Goal: Transaction & Acquisition: Purchase product/service

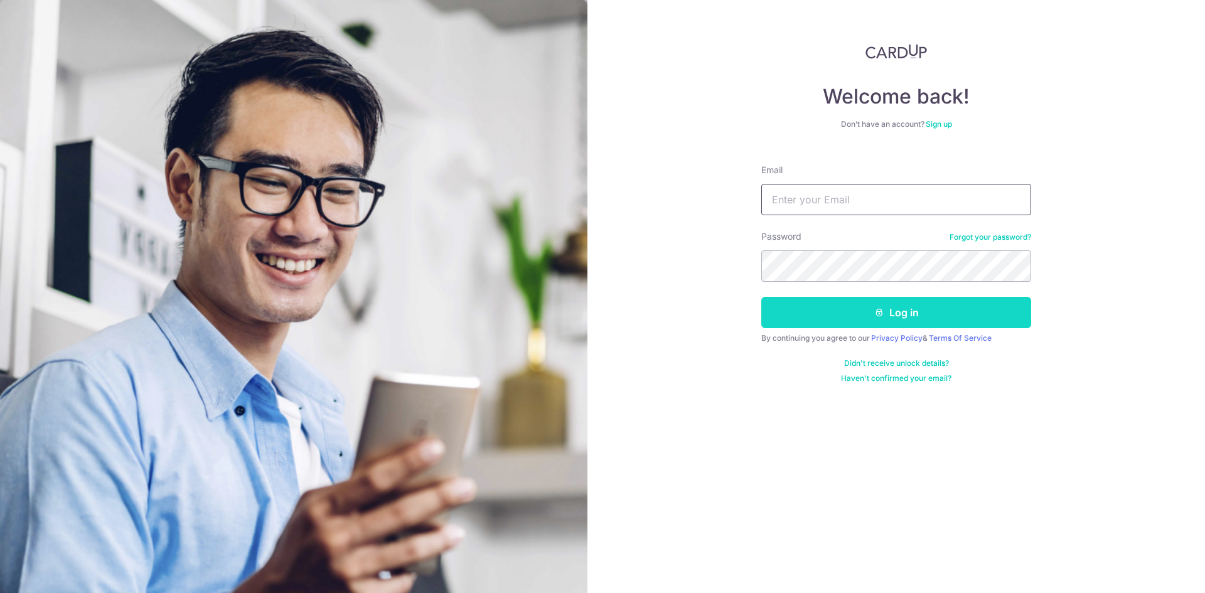
type input "wilsonkchung@gmail.com"
click at [859, 305] on button "Log in" at bounding box center [896, 312] width 270 height 31
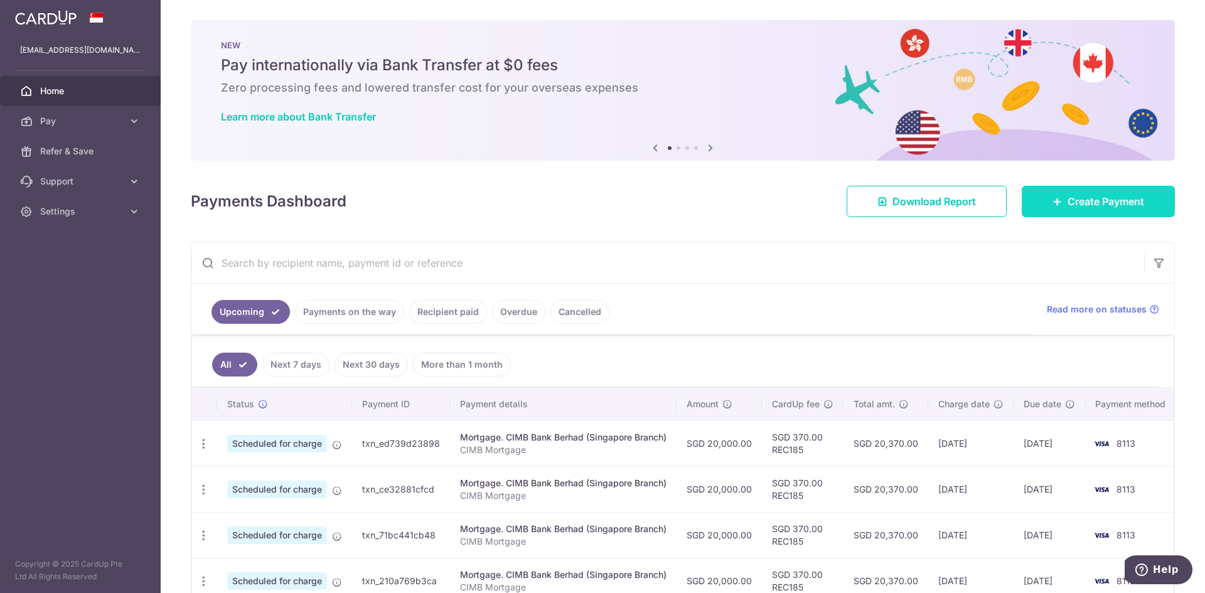
click at [1079, 210] on link "Create Payment" at bounding box center [1098, 201] width 153 height 31
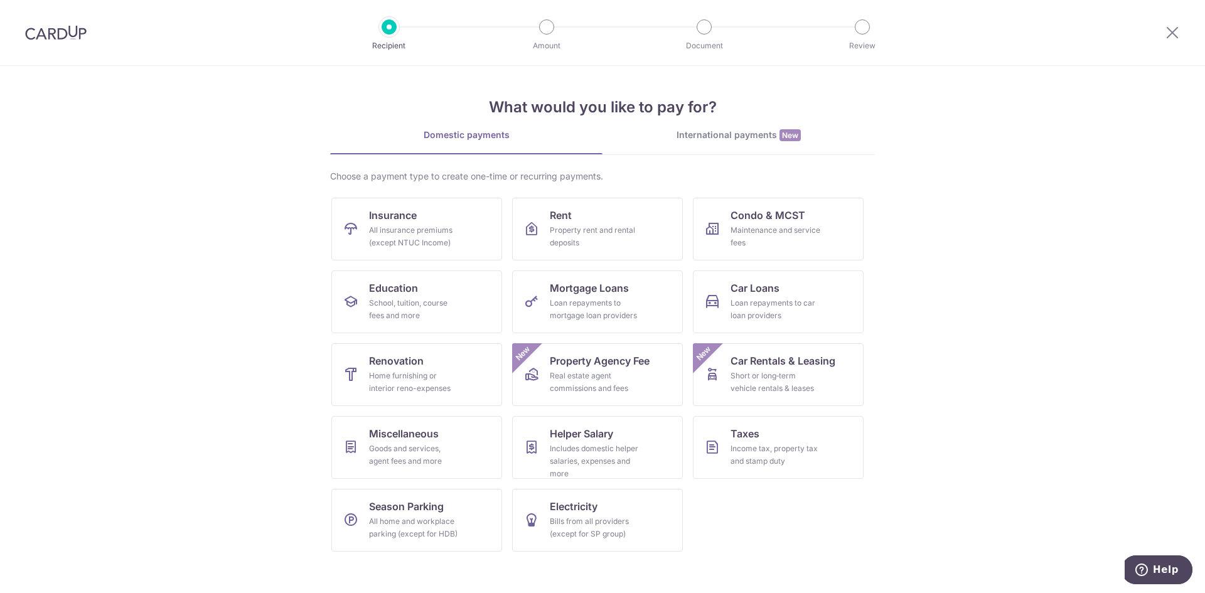
click at [1024, 279] on section "What would you like to pay for? Domestic payments International payments New Ch…" at bounding box center [602, 329] width 1205 height 527
click at [401, 314] on div "School, tuition, course fees and more" at bounding box center [414, 309] width 90 height 25
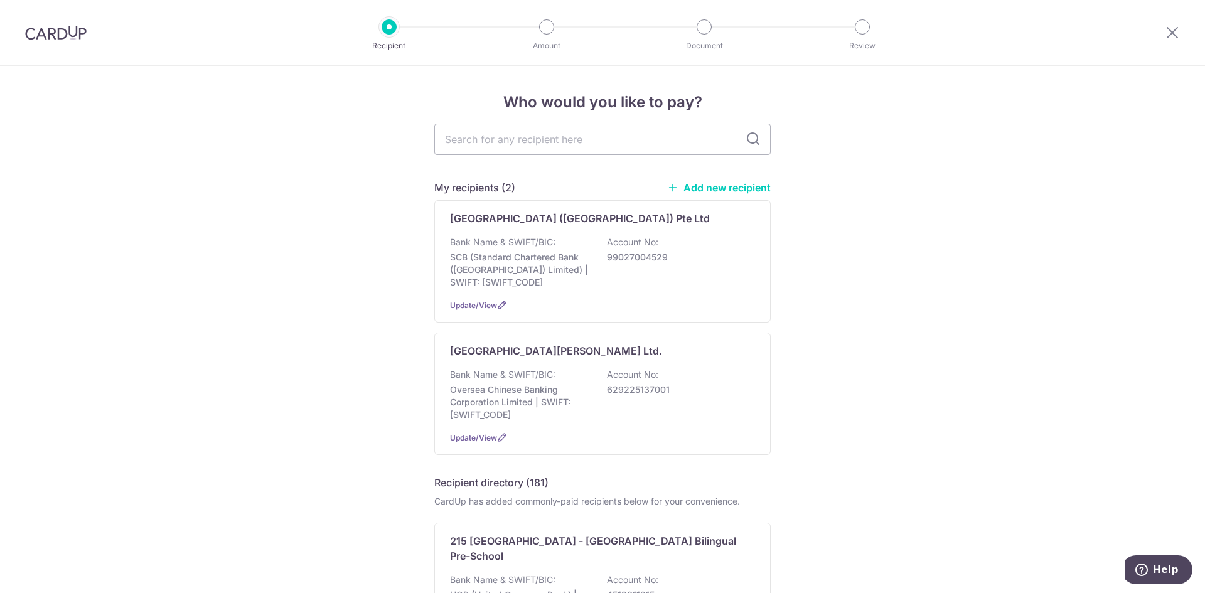
click at [572, 284] on p "SCB (Standard Chartered Bank (Singapore) Limited) | SWIFT: SCBLSG22XXX" at bounding box center [520, 270] width 141 height 38
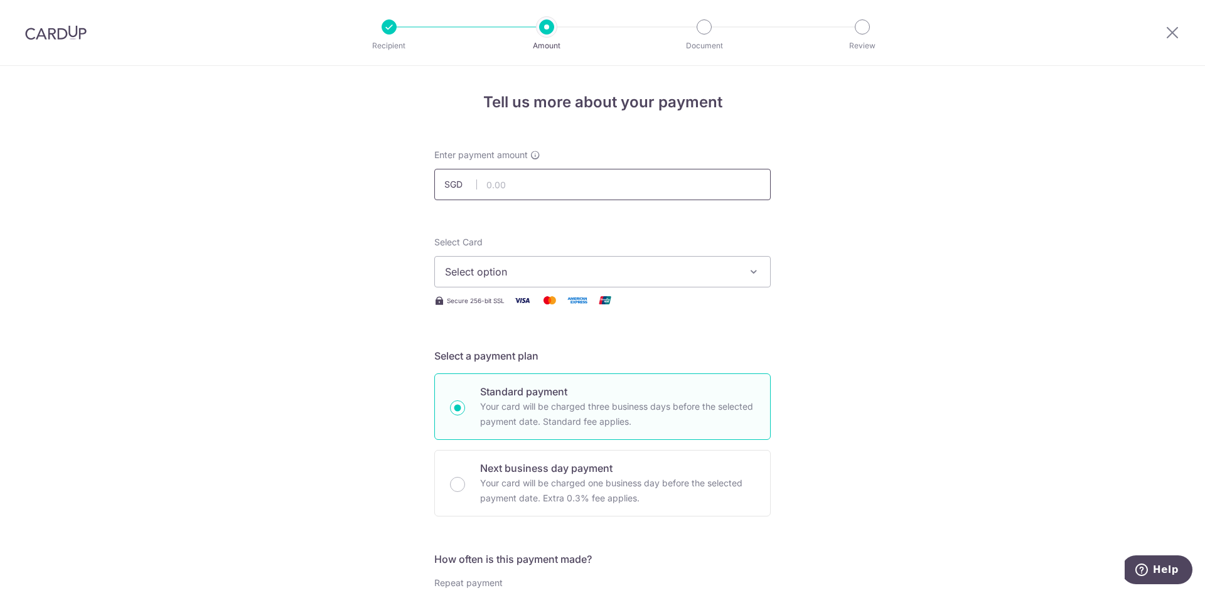
click at [586, 176] on input "text" at bounding box center [602, 184] width 336 height 31
type input "14,990.00"
click at [633, 266] on span "Select option" at bounding box center [591, 271] width 293 height 15
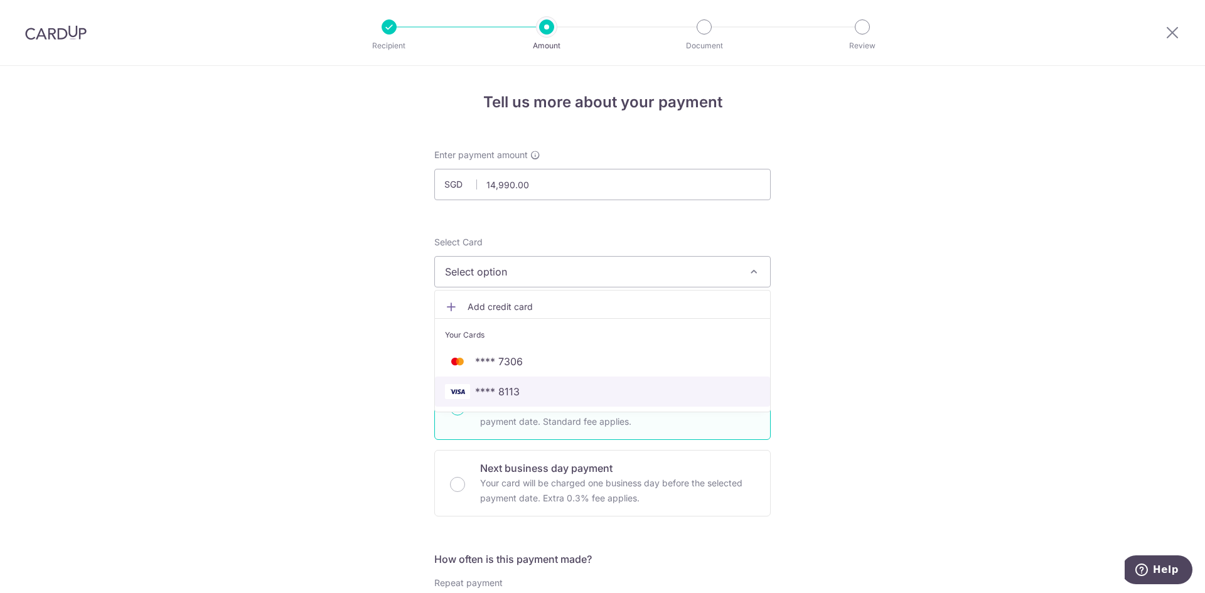
click at [513, 387] on span "**** 8113" at bounding box center [497, 391] width 45 height 15
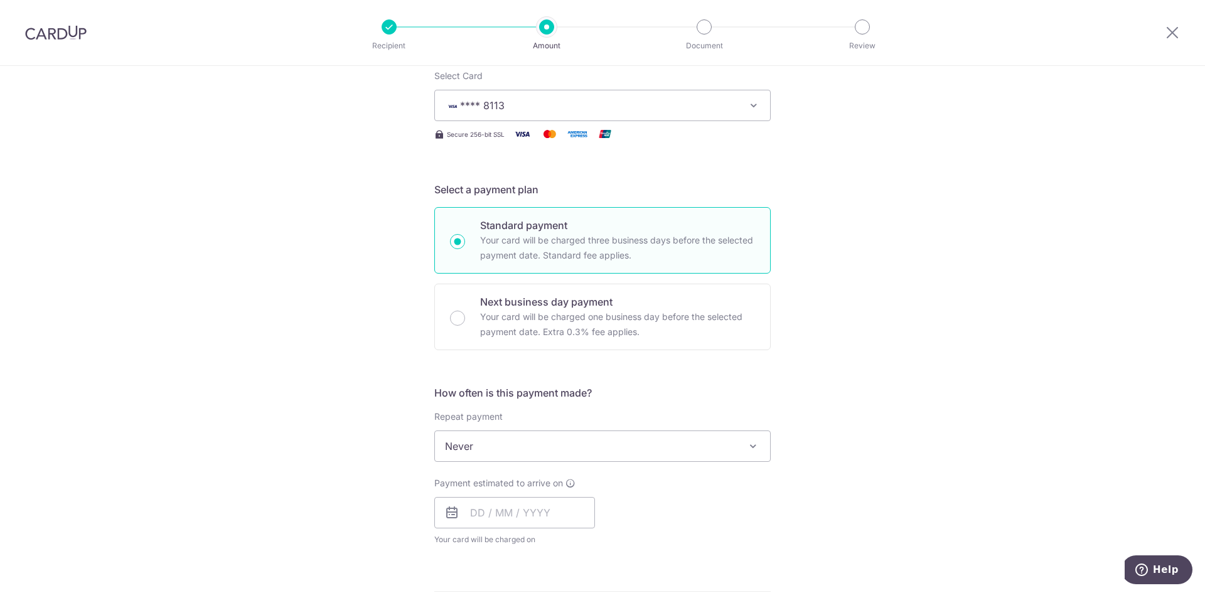
scroll to position [188, 0]
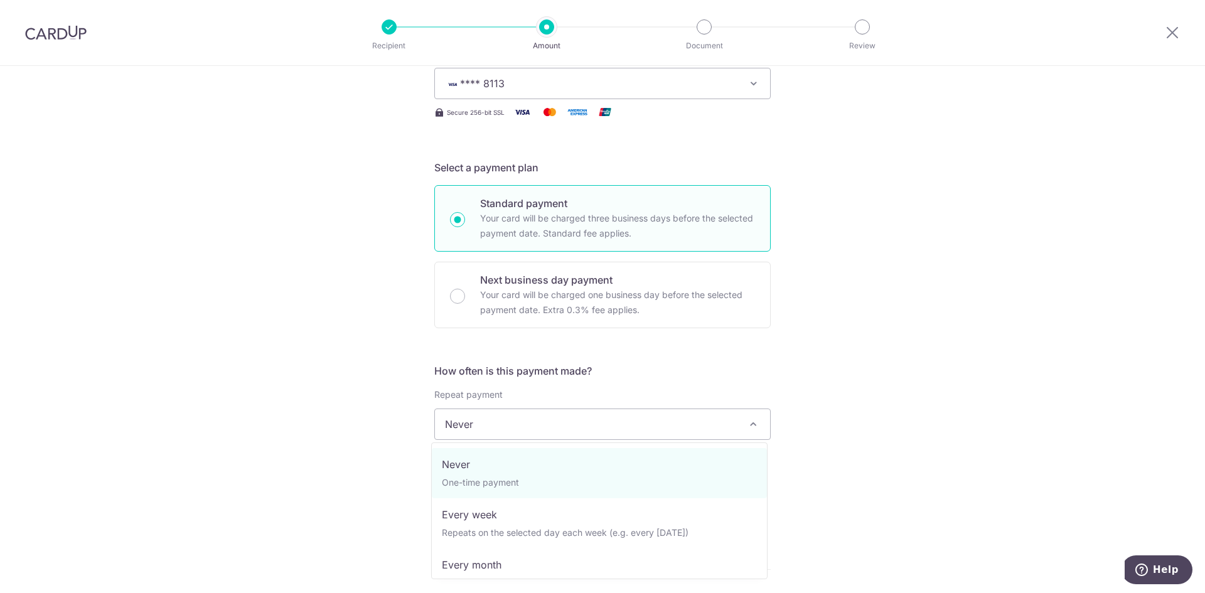
click at [525, 419] on span "Never" at bounding box center [602, 424] width 335 height 30
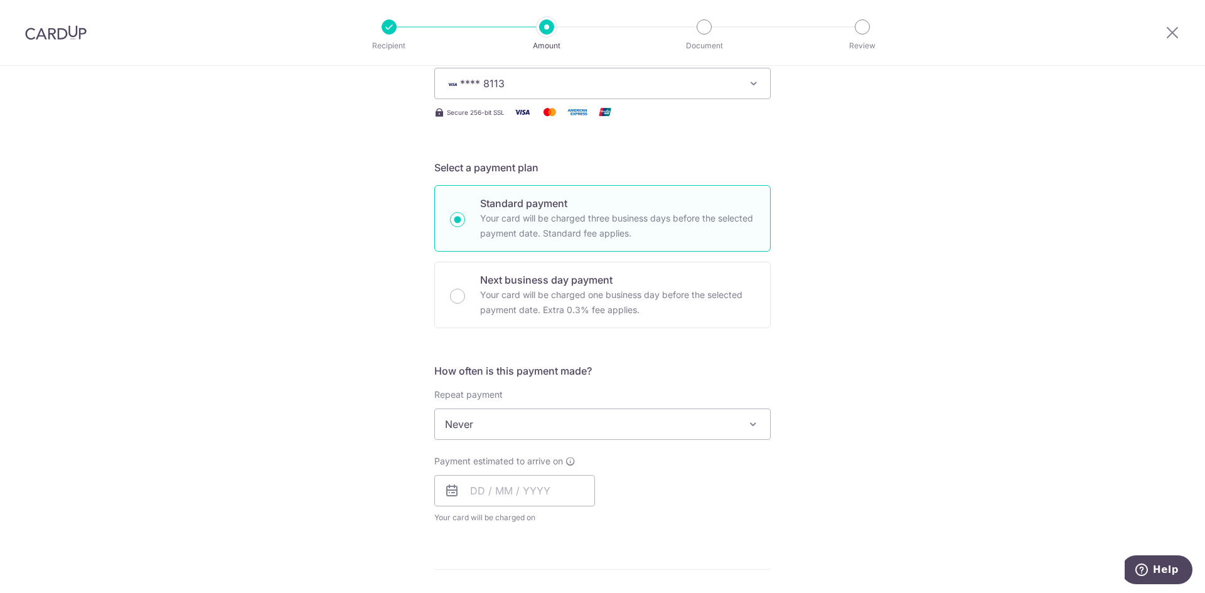
click at [680, 481] on div "Payment estimated to arrive on Your card will be charged on for the first payme…" at bounding box center [603, 489] width 352 height 69
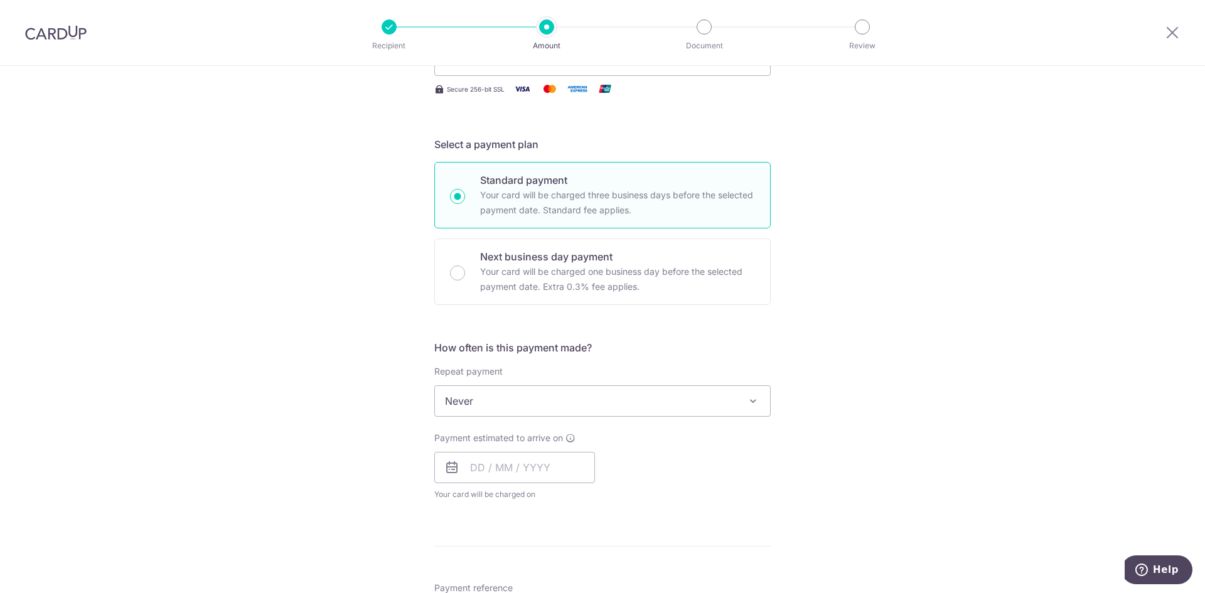
scroll to position [251, 0]
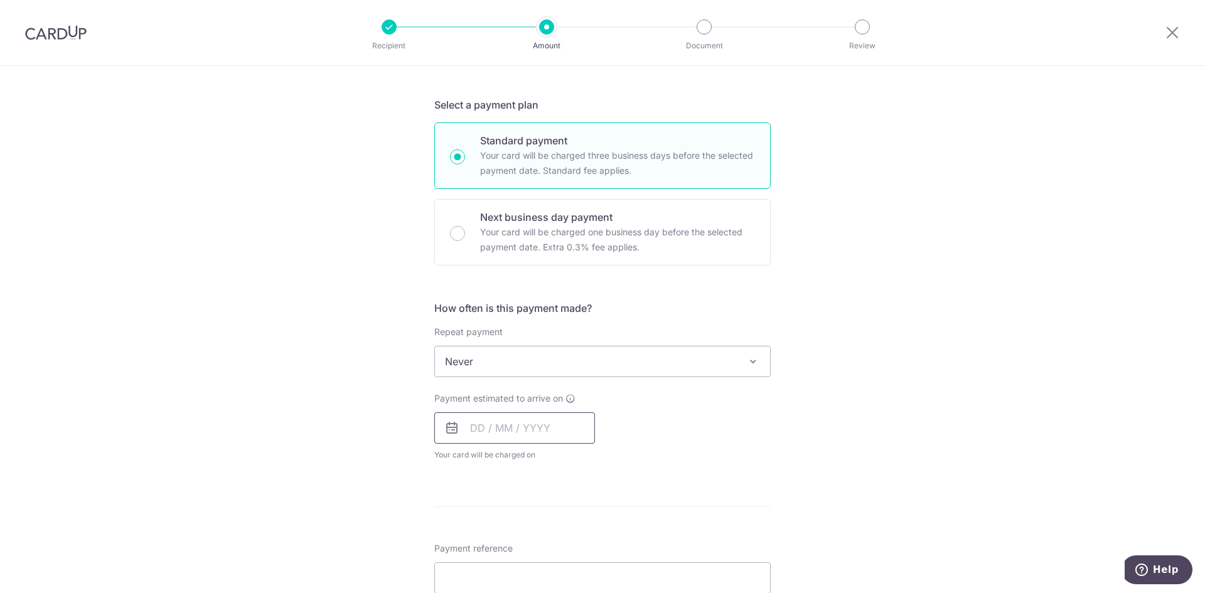
click at [478, 437] on input "text" at bounding box center [514, 427] width 161 height 31
drag, startPoint x: 506, startPoint y: 566, endPoint x: 741, endPoint y: 388, distance: 294.4
click at [506, 566] on link "14" at bounding box center [510, 567] width 20 height 20
type input "[DATE]"
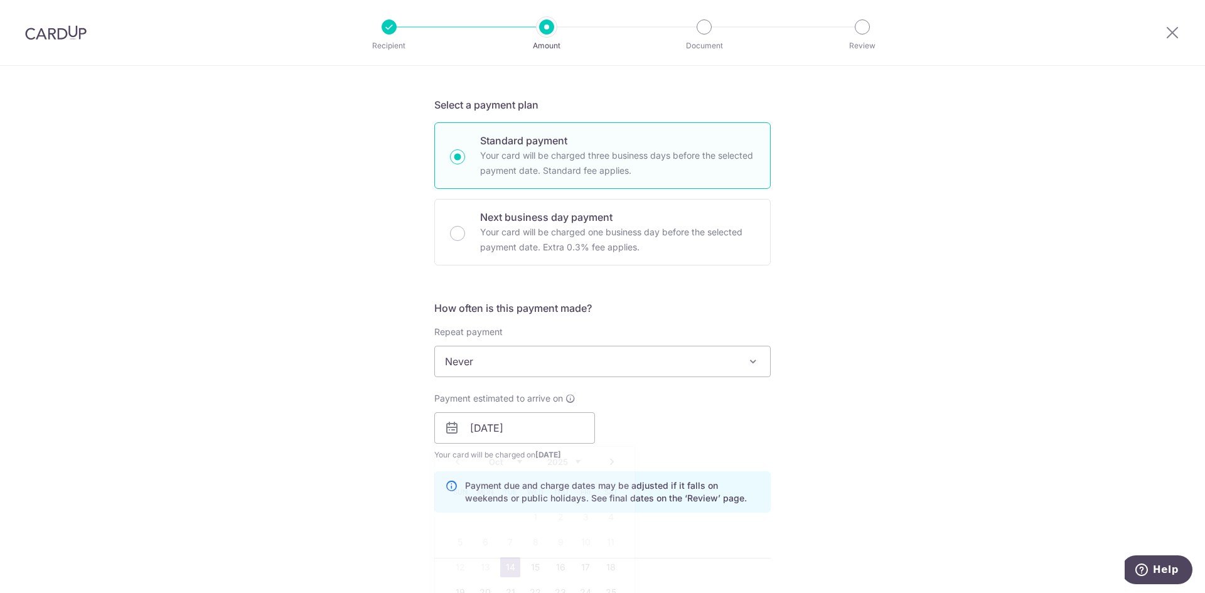
click at [741, 388] on div "How often is this payment made? Repeat payment Never Every week Every month Eve…" at bounding box center [602, 412] width 336 height 222
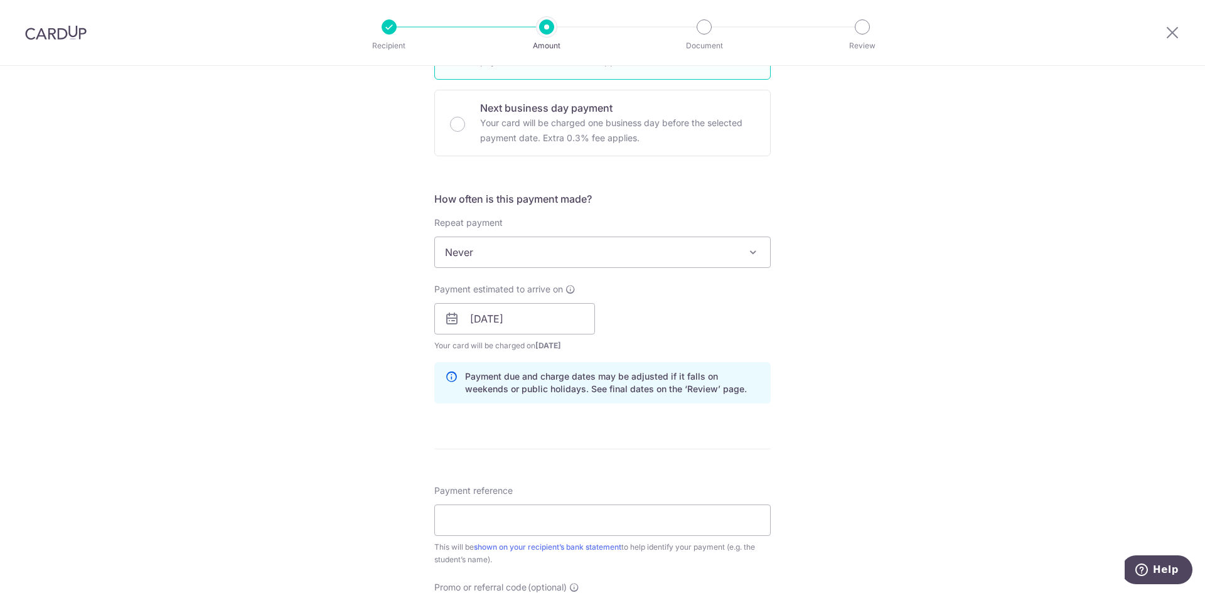
scroll to position [439, 0]
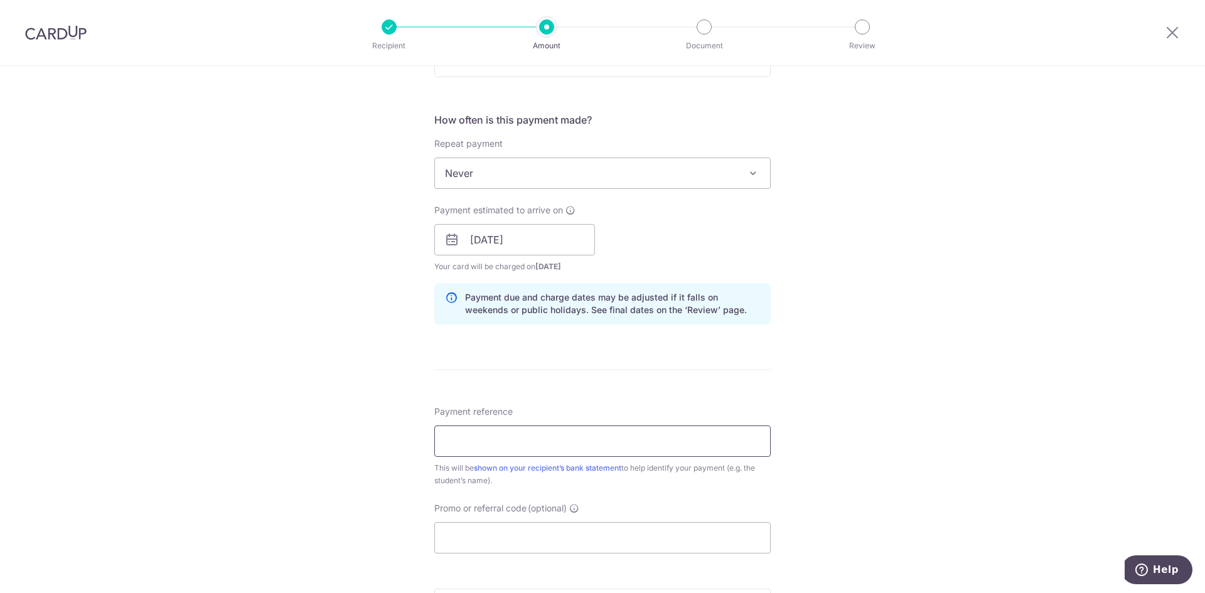
click at [562, 437] on input "Payment reference" at bounding box center [602, 441] width 336 height 31
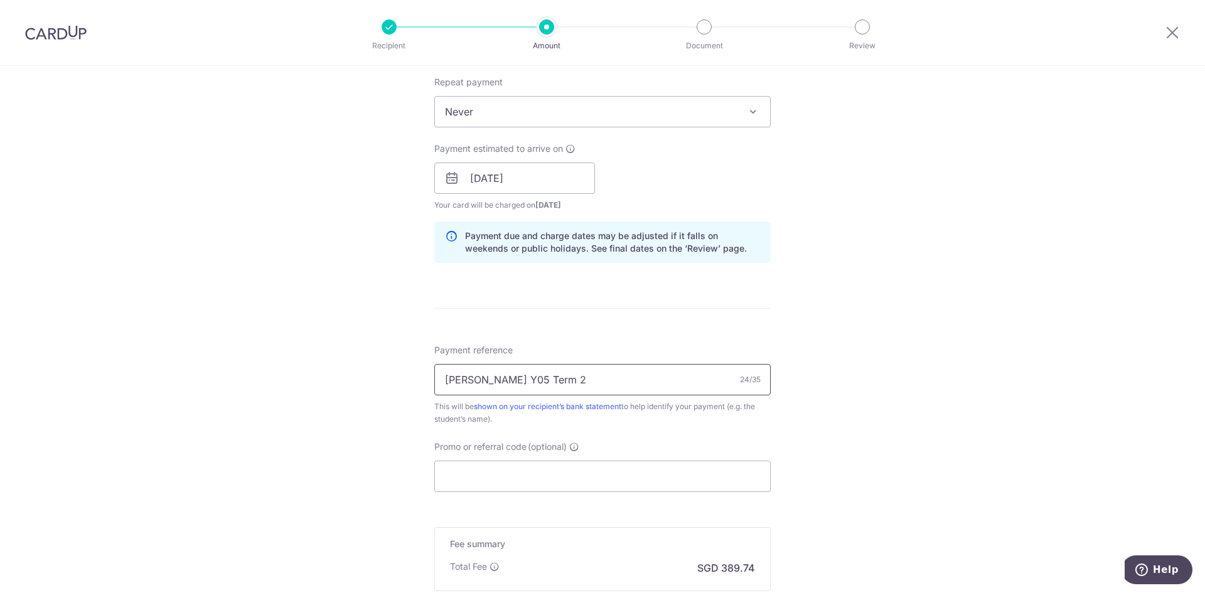
scroll to position [628, 0]
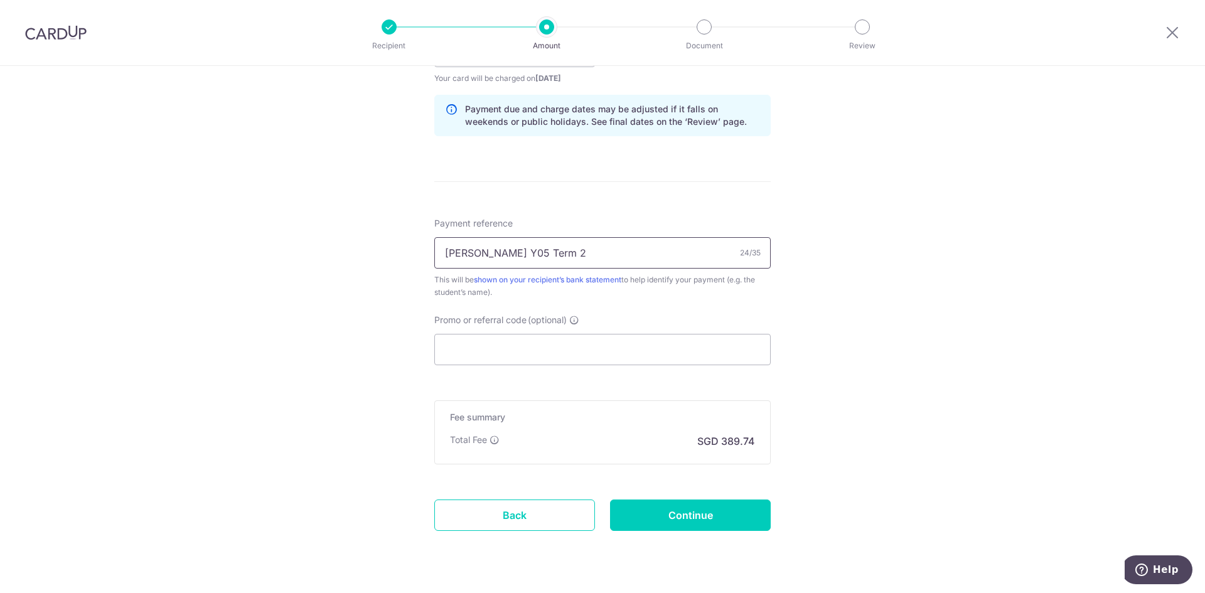
type input "Candice Chung Y05 Term 2"
click at [891, 198] on div "Tell us more about your payment Enter payment amount SGD 14,990.00 14990.00 Sel…" at bounding box center [602, 31] width 1205 height 1187
click at [531, 333] on div "Promo or referral code (optional) The discounted fee will be shown on the revie…" at bounding box center [602, 339] width 336 height 51
click at [520, 357] on input "Promo or referral code (optional)" at bounding box center [602, 349] width 336 height 31
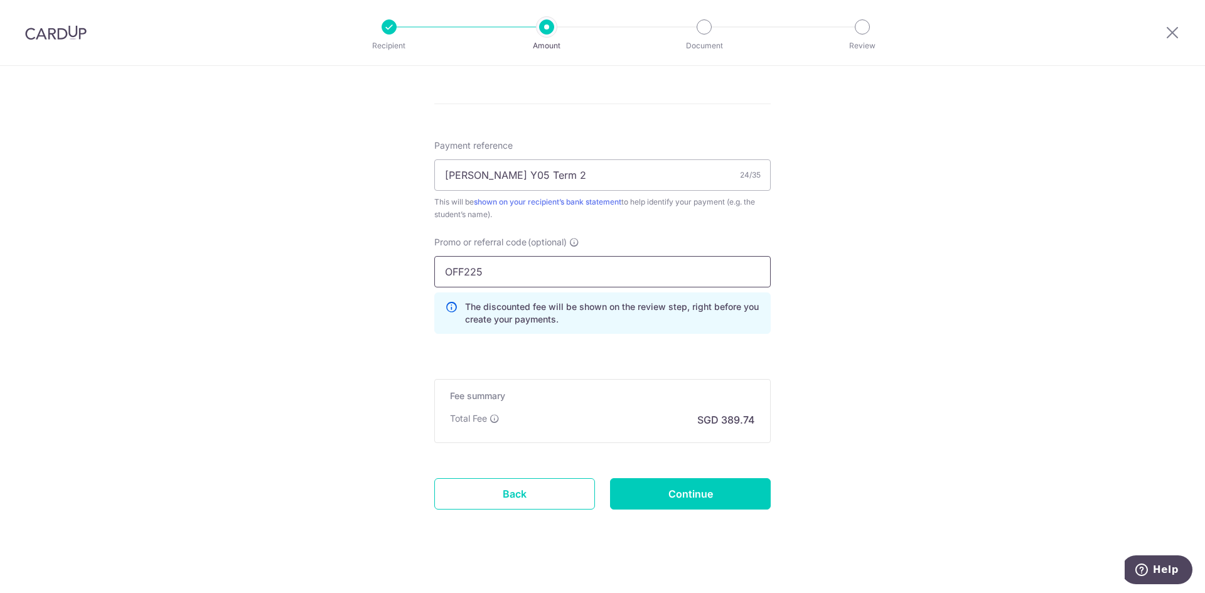
scroll to position [716, 0]
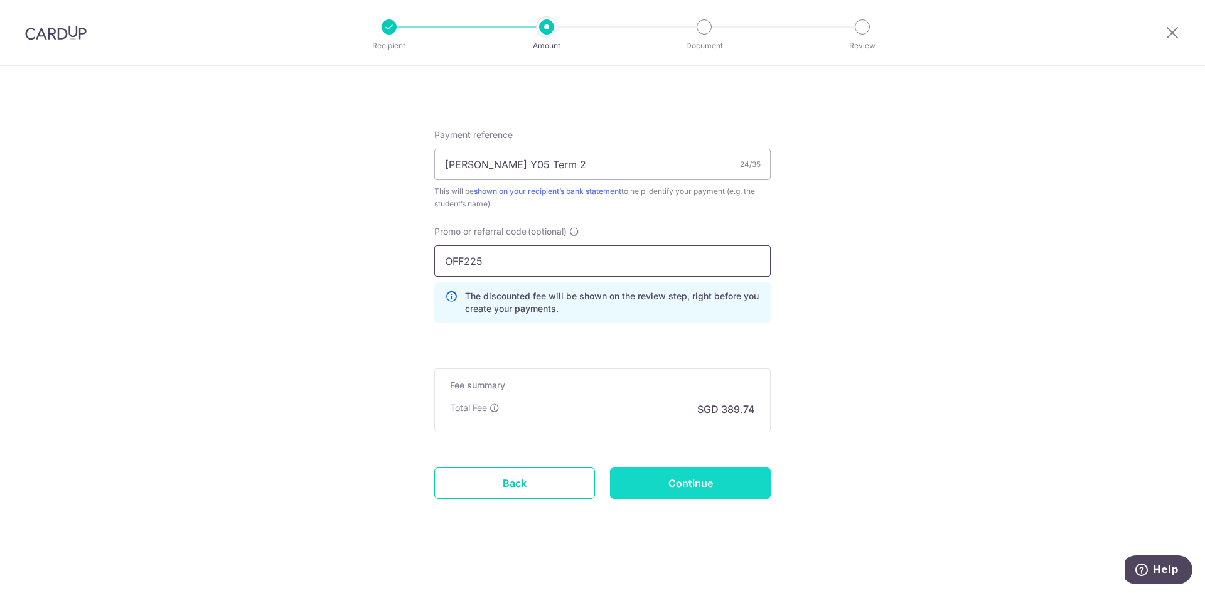
type input "OFF225"
click at [730, 485] on input "Continue" at bounding box center [690, 483] width 161 height 31
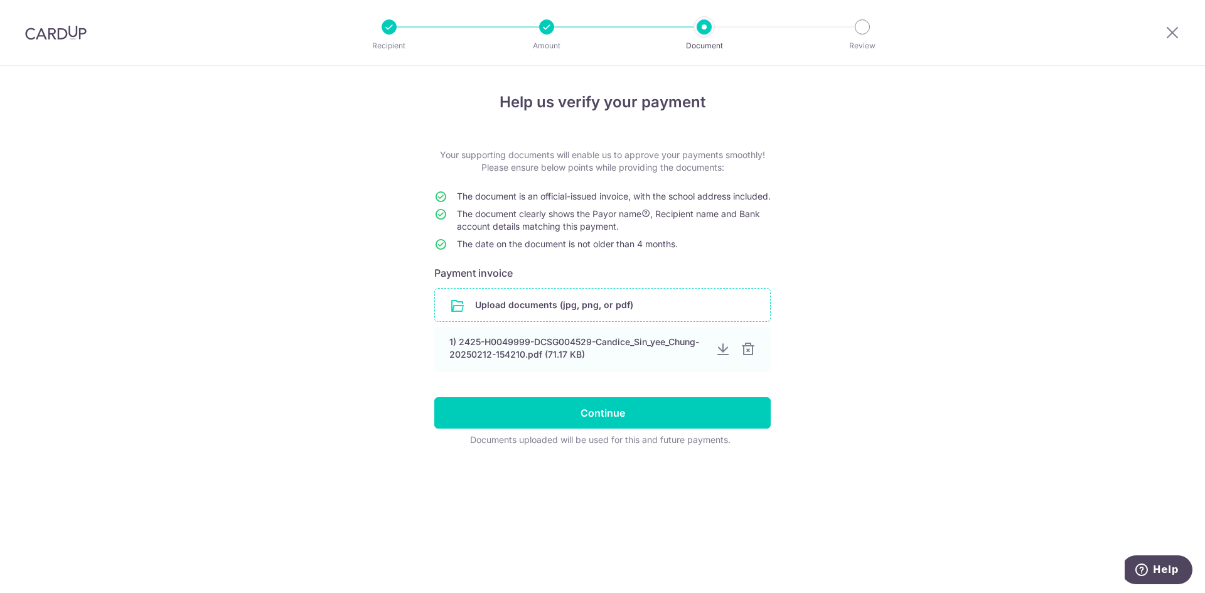
click at [635, 314] on input "file" at bounding box center [602, 305] width 335 height 33
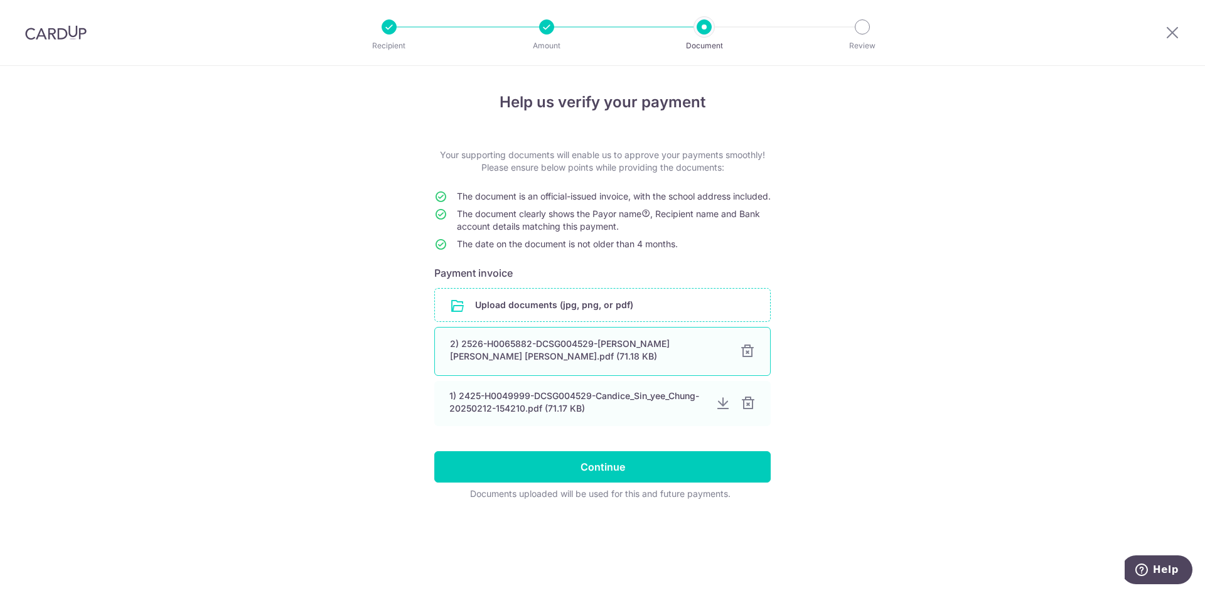
click at [749, 359] on div at bounding box center [747, 351] width 15 height 15
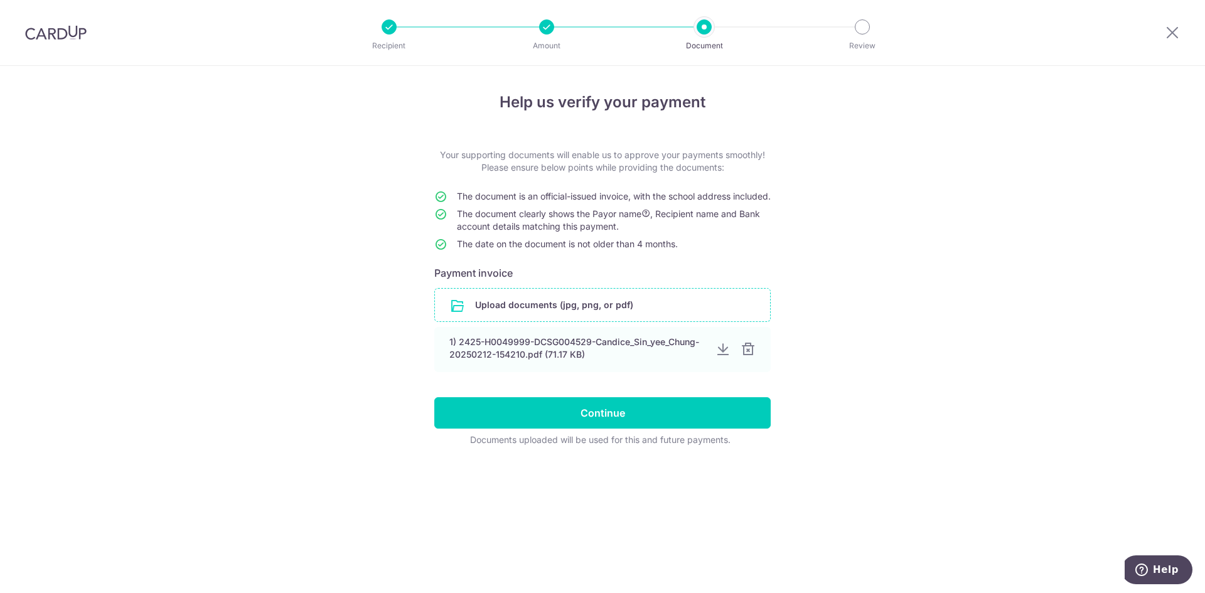
click at [749, 357] on div at bounding box center [748, 349] width 15 height 15
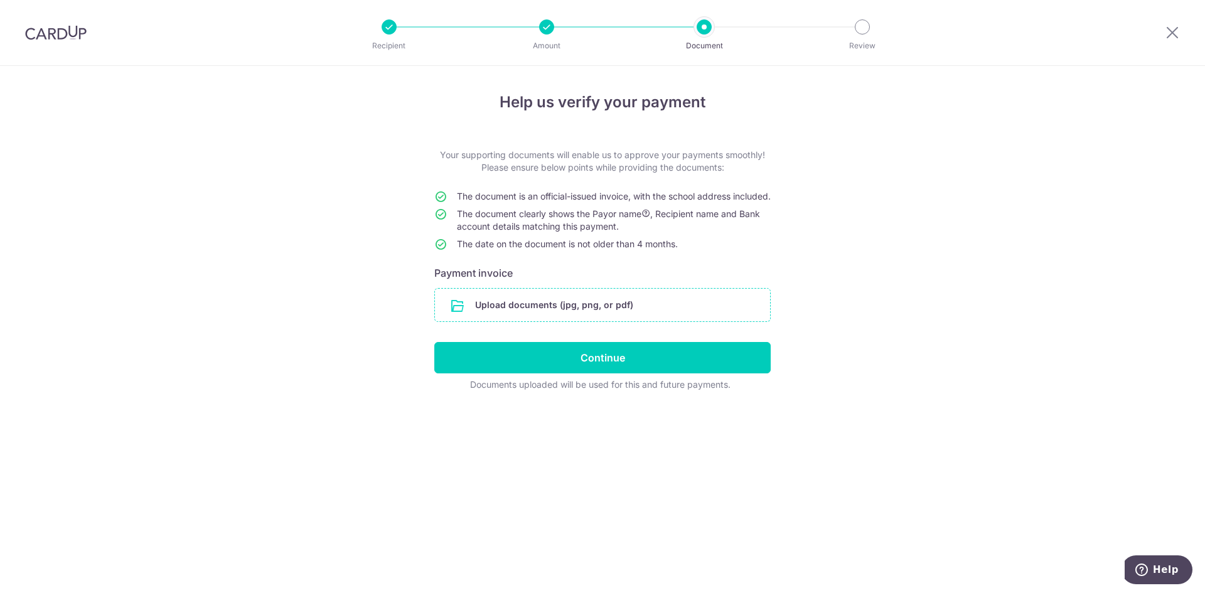
click at [557, 321] on input "file" at bounding box center [602, 305] width 335 height 33
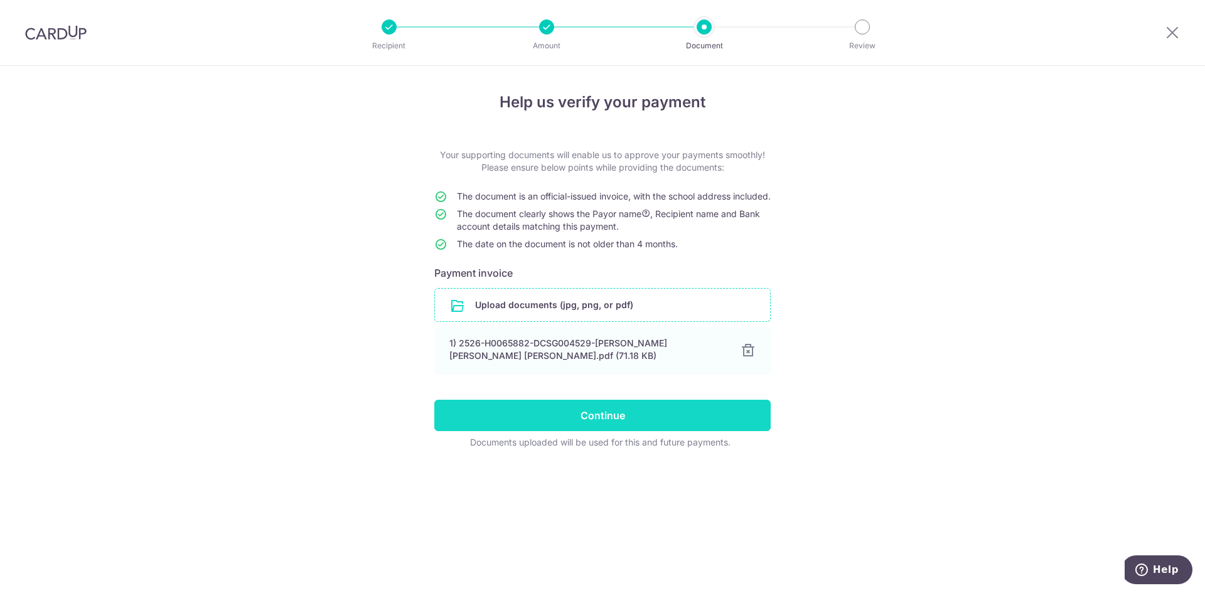
click at [609, 430] on input "Continue" at bounding box center [602, 415] width 336 height 31
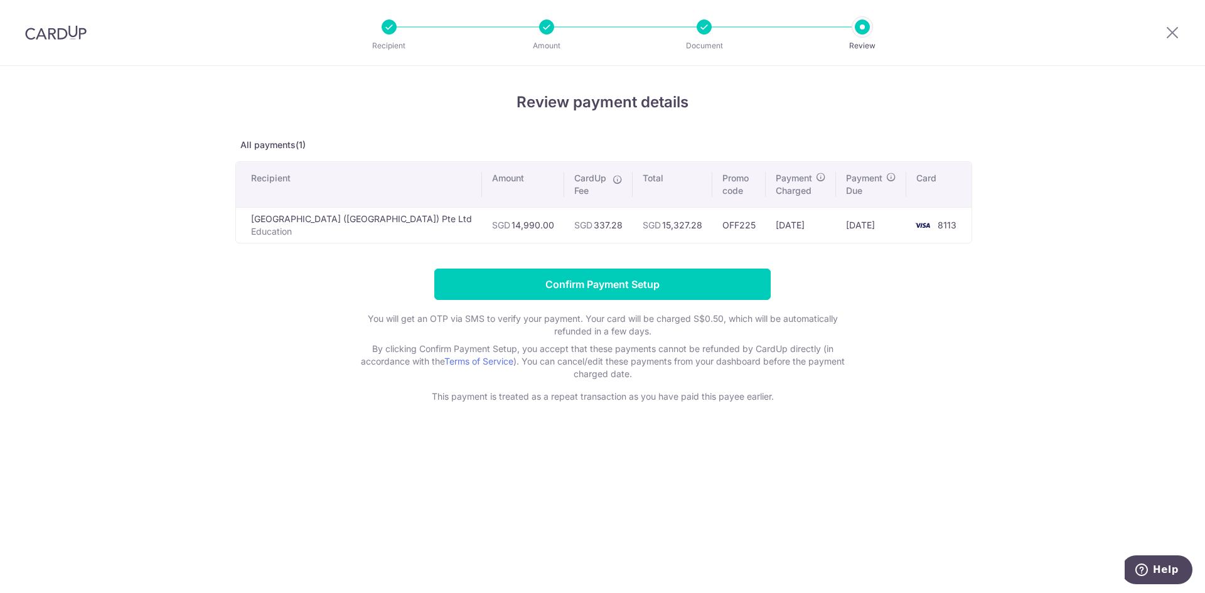
click at [823, 463] on div "Review payment details All payments(1) Recipient Amount CardUp Fee Total Promo …" at bounding box center [602, 329] width 1205 height 527
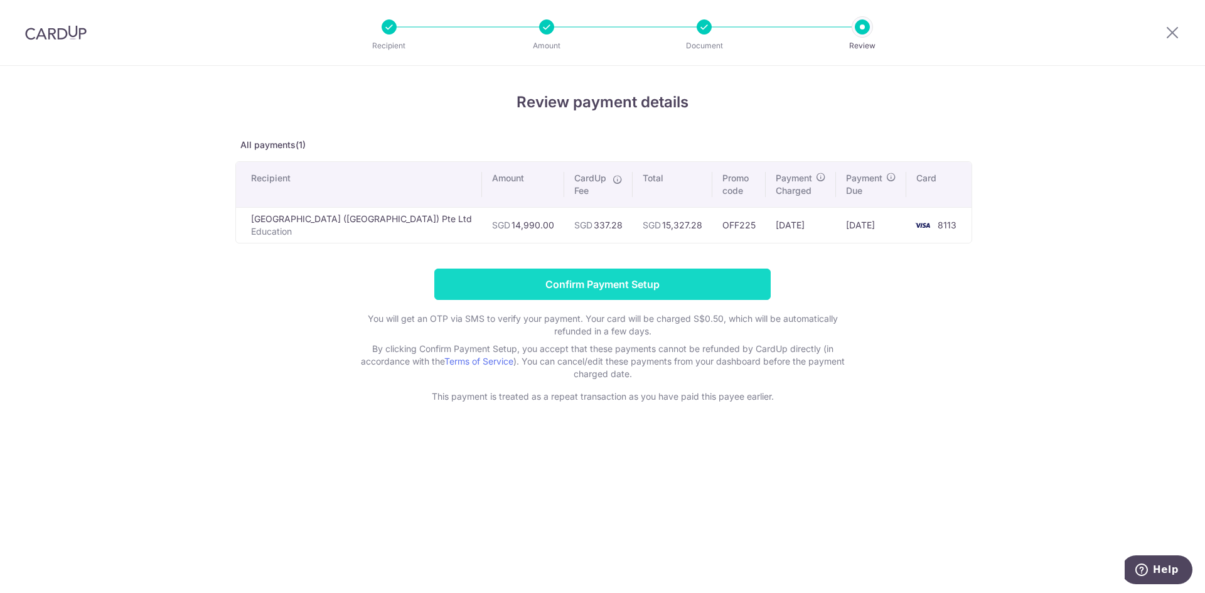
click at [697, 276] on input "Confirm Payment Setup" at bounding box center [602, 284] width 336 height 31
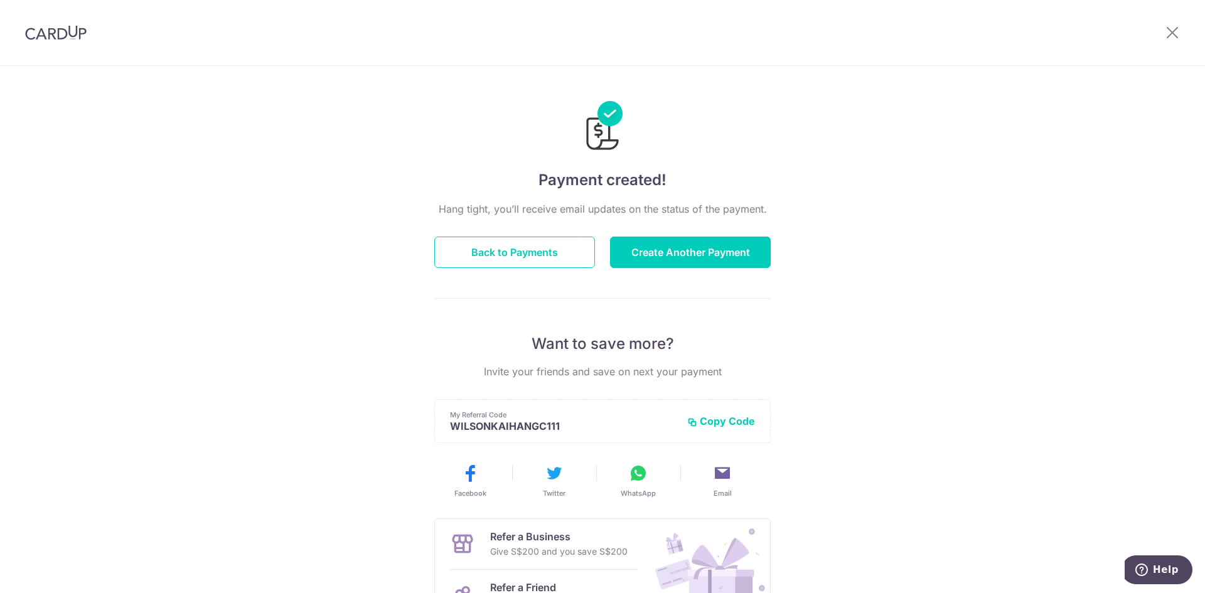
click at [860, 311] on div "Payment created! Hang tight, you’ll receive email updates on the status of the …" at bounding box center [602, 401] width 1205 height 670
click at [556, 257] on button "Back to Payments" at bounding box center [514, 252] width 161 height 31
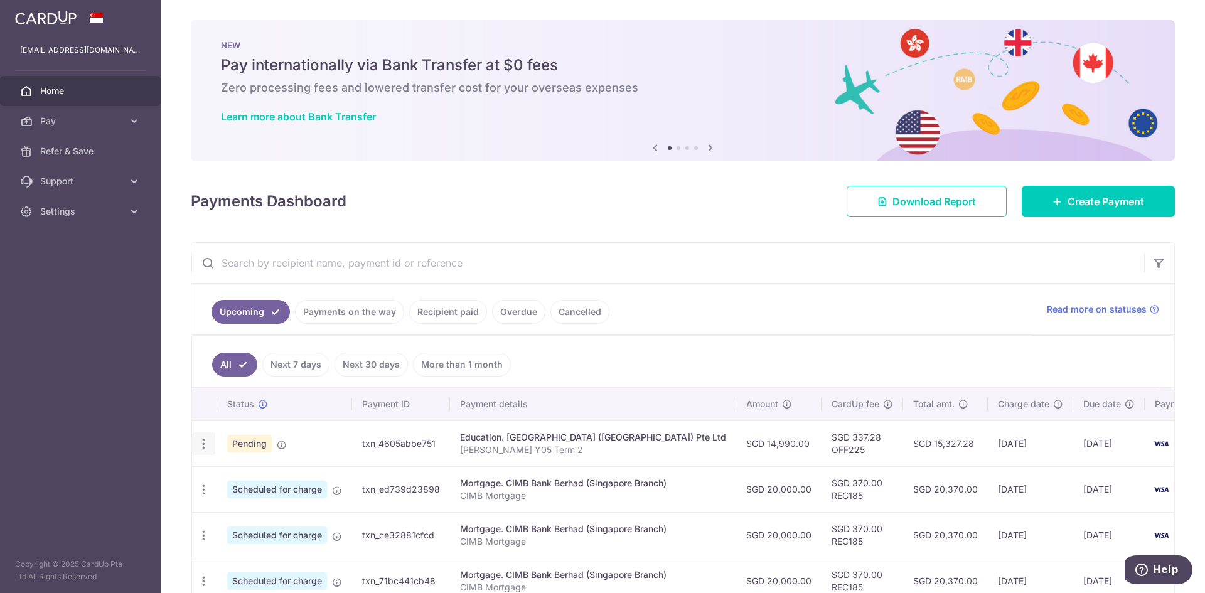
click at [196, 444] on div "Update payment Cancel payment" at bounding box center [203, 443] width 23 height 23
click at [211, 444] on div "Update payment Cancel payment" at bounding box center [203, 443] width 23 height 23
click at [200, 449] on icon "button" at bounding box center [203, 443] width 13 height 13
click at [639, 352] on ul "All Next 7 days Next 30 days More than 1 month" at bounding box center [675, 361] width 967 height 51
